Goal: Information Seeking & Learning: Learn about a topic

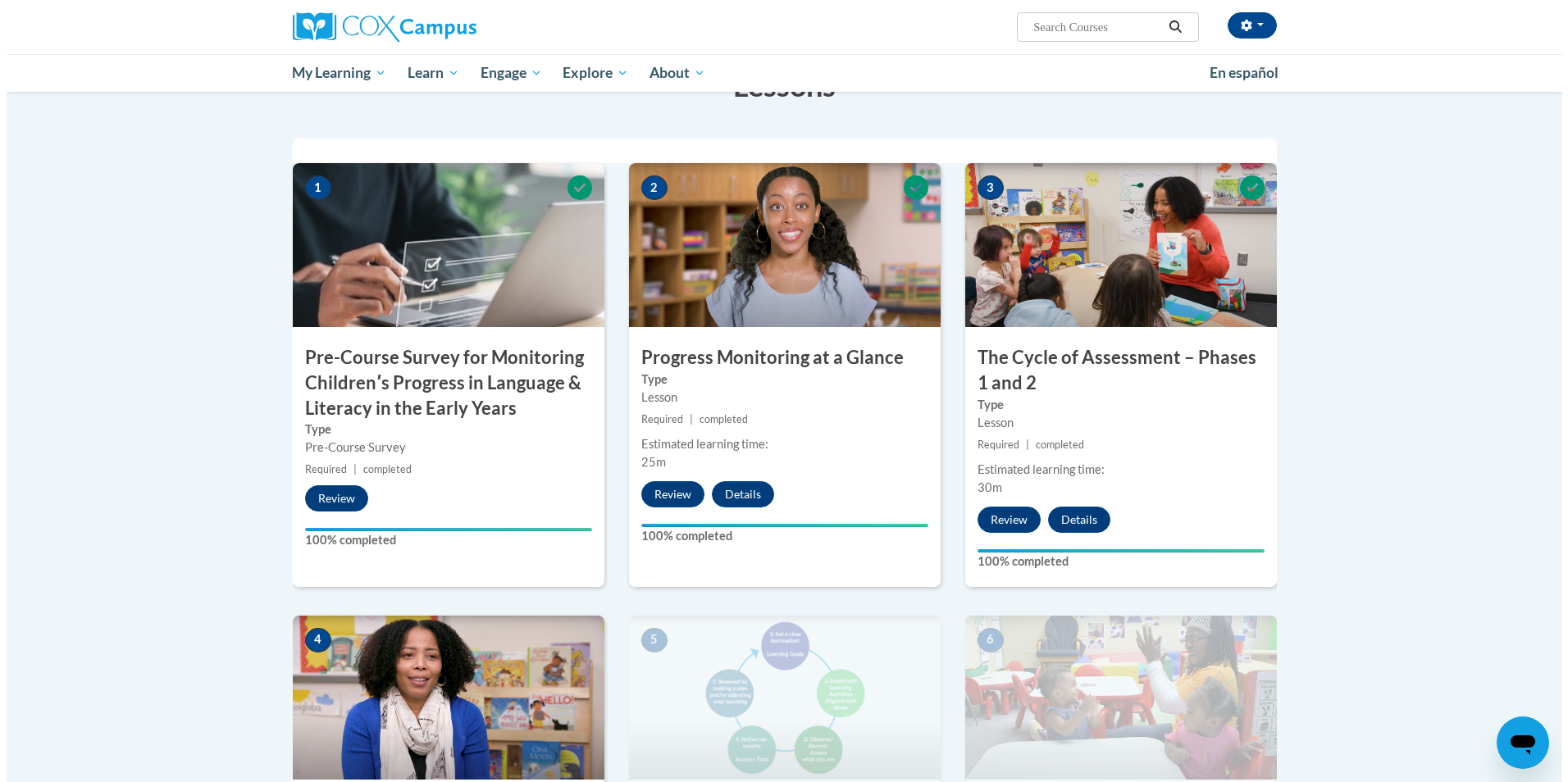
scroll to position [738, 0]
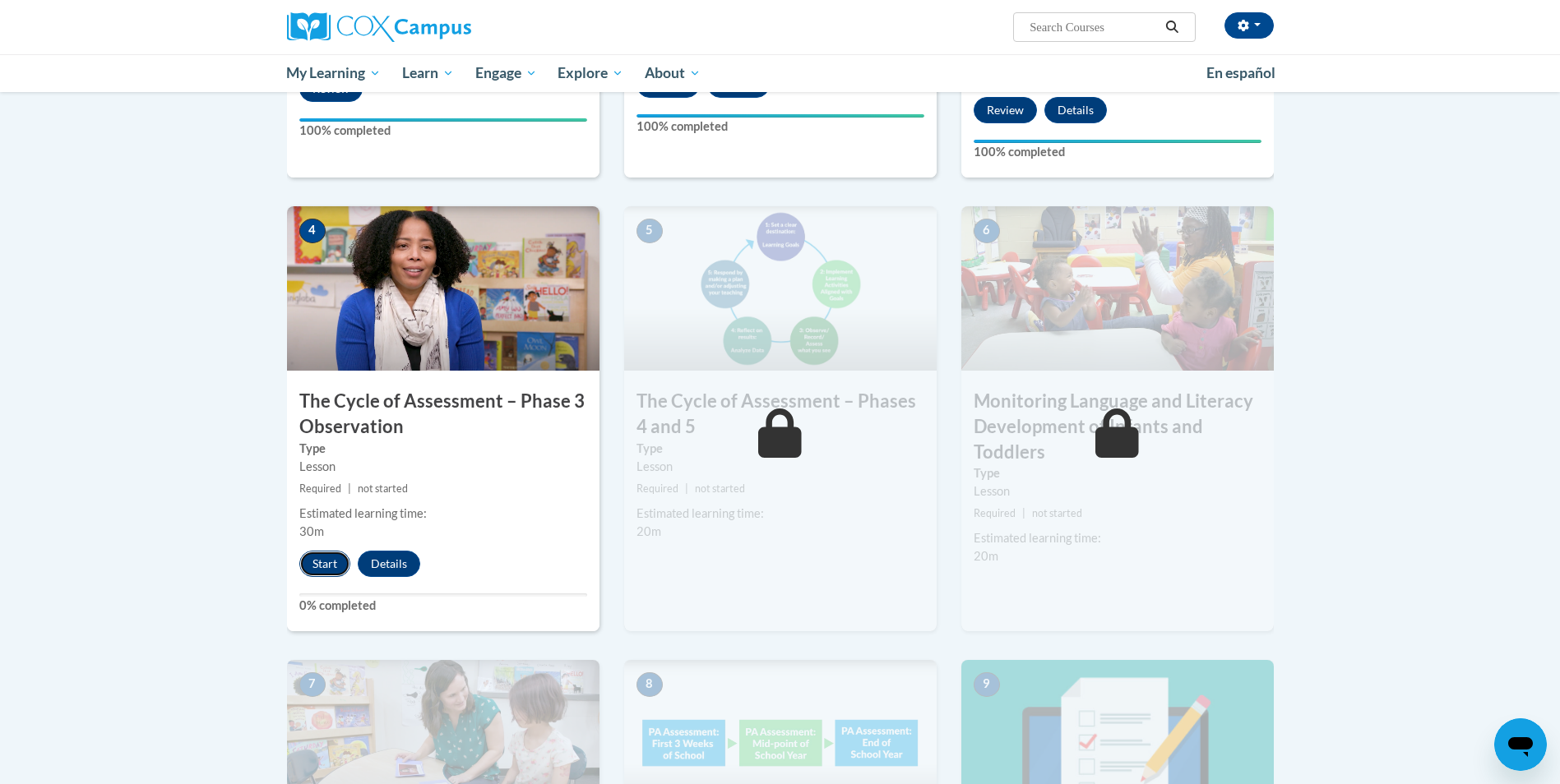
click at [316, 565] on button "Start" at bounding box center [325, 563] width 51 height 26
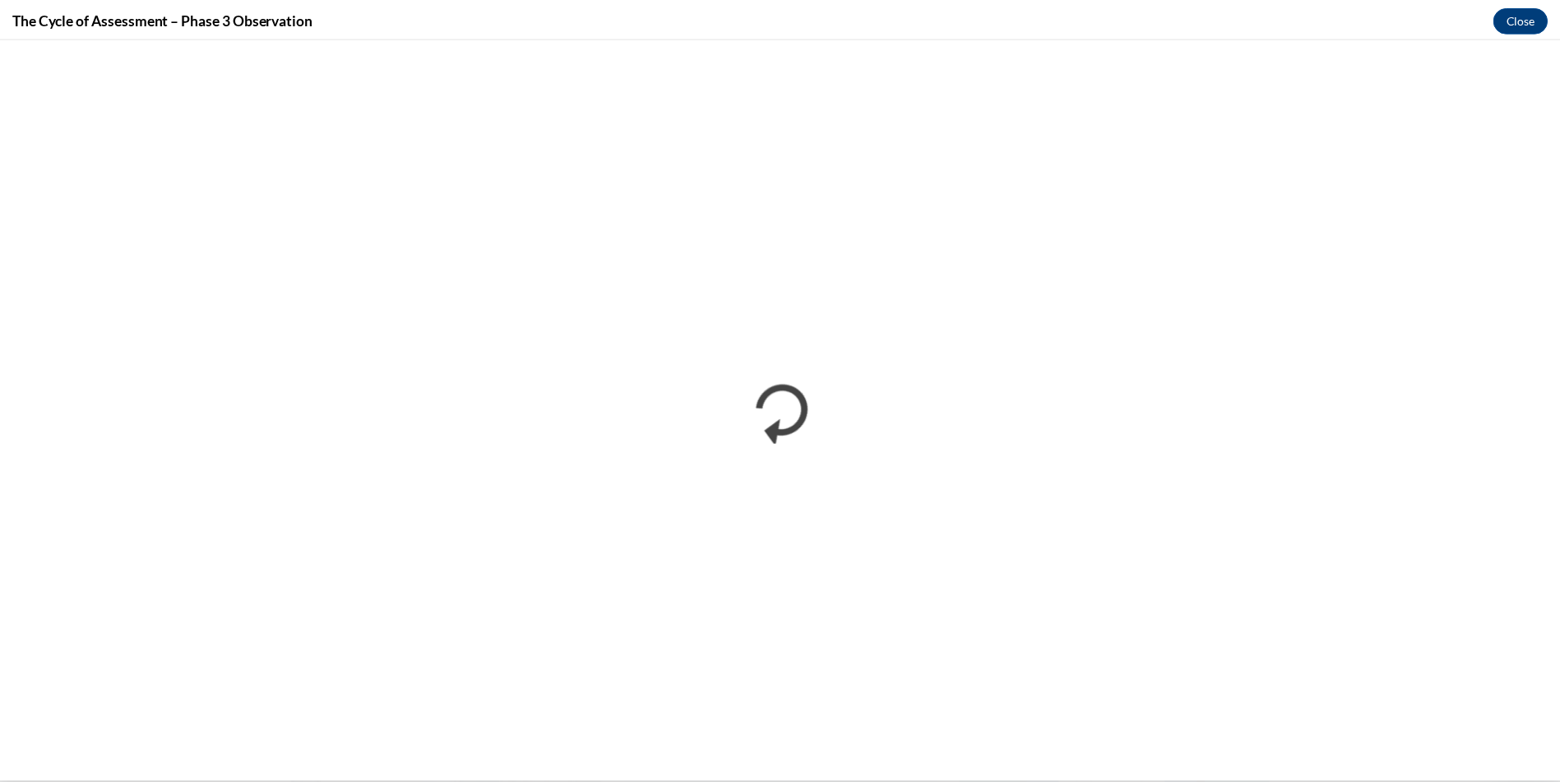
scroll to position [0, 0]
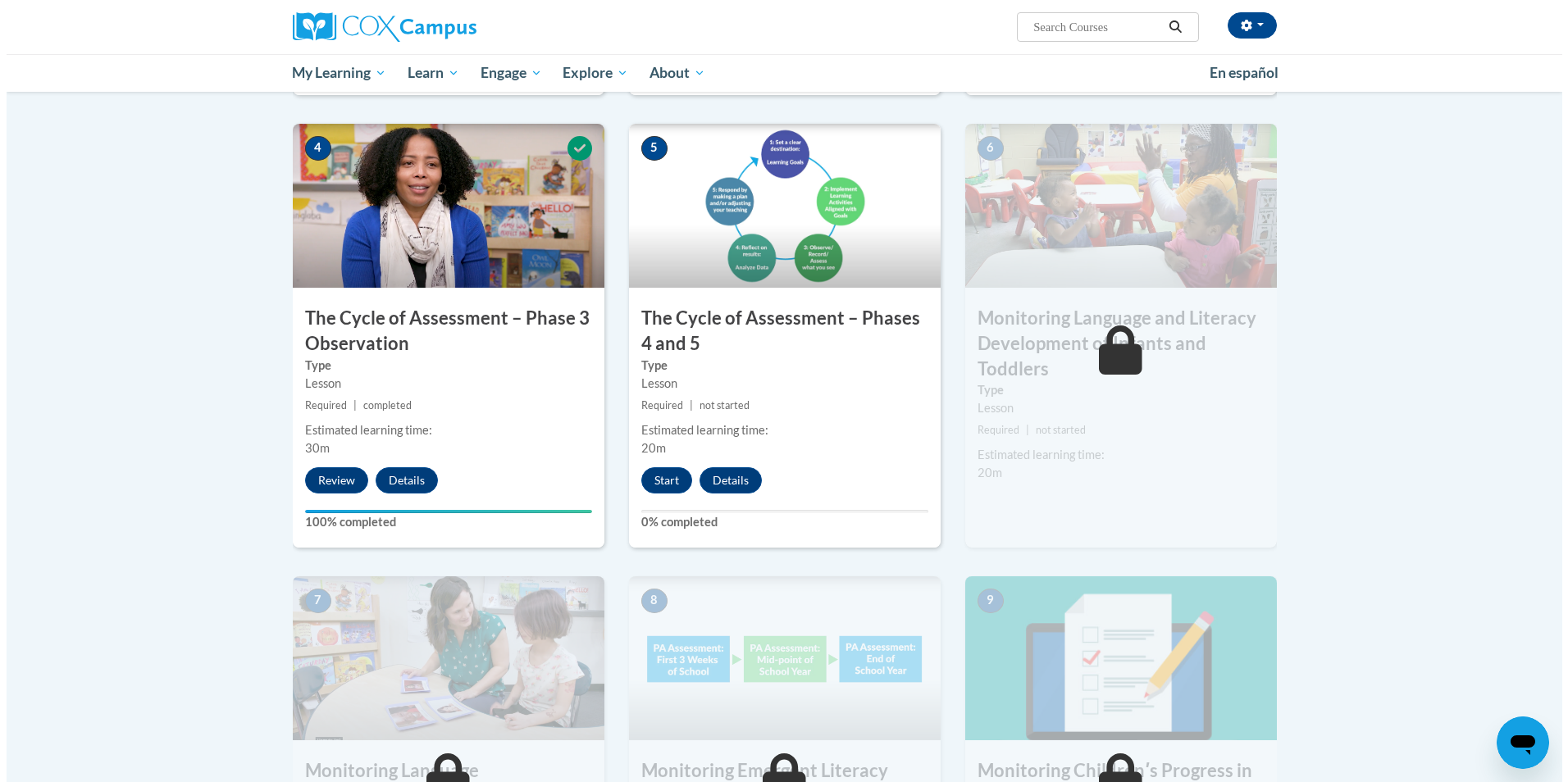
scroll to position [1066, 0]
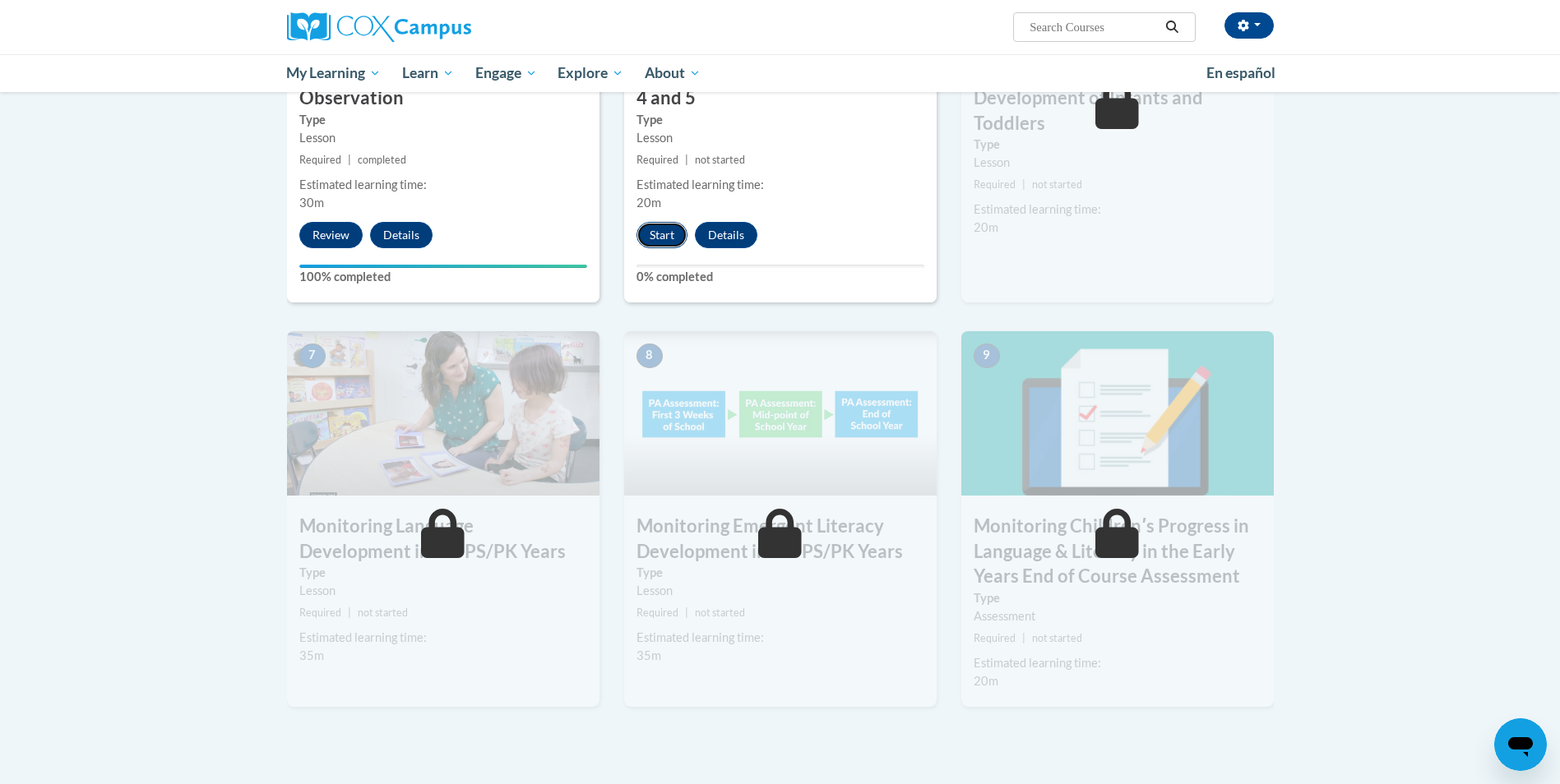
click at [668, 234] on button "Start" at bounding box center [662, 235] width 51 height 26
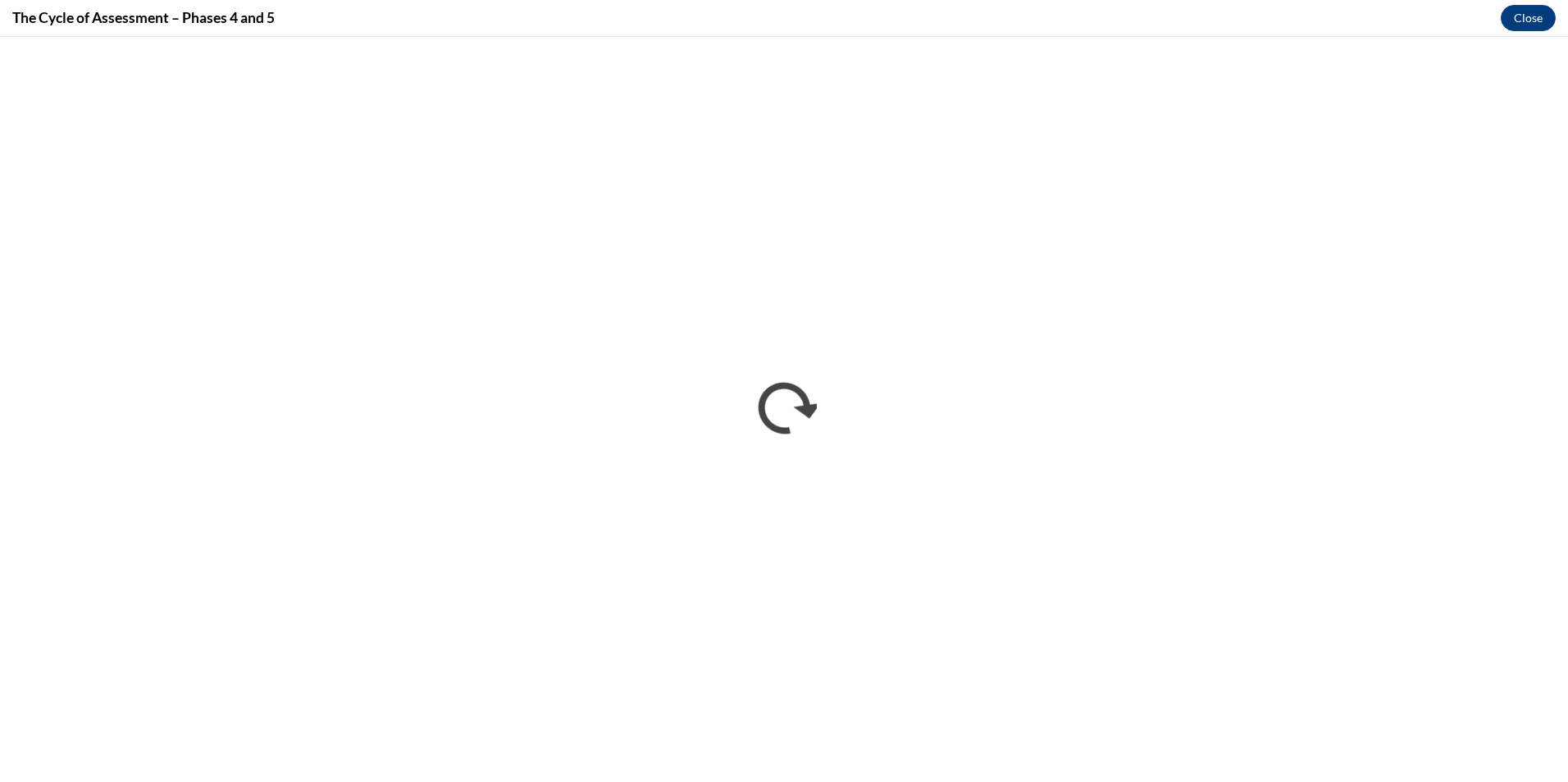
scroll to position [0, 0]
